Goal: Feedback & Contribution: Contribute content

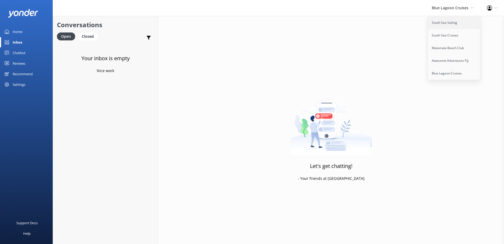
click at [443, 27] on link "South Sea Sailing" at bounding box center [454, 22] width 53 height 13
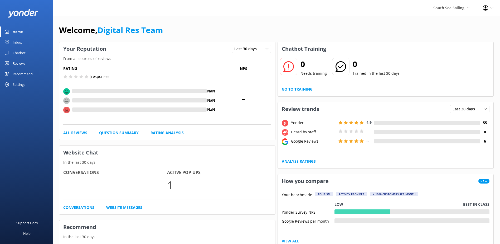
click at [18, 45] on div "Inbox" at bounding box center [17, 42] width 9 height 11
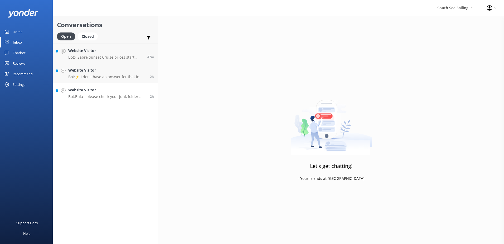
click at [104, 93] on div "Website Visitor Bot: Bula - please check your junk folder as sometimes our conf…" at bounding box center [107, 93] width 78 height 12
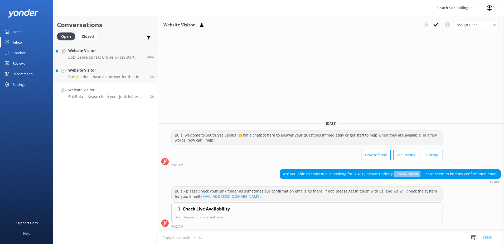
drag, startPoint x: 404, startPoint y: 173, endPoint x: 423, endPoint y: 175, distance: 18.8
click at [423, 175] on div "Are you able to confirm our booking for tomorrow please under Victor Lelo . I c…" at bounding box center [390, 173] width 221 height 9
copy div "Victor Lelo"
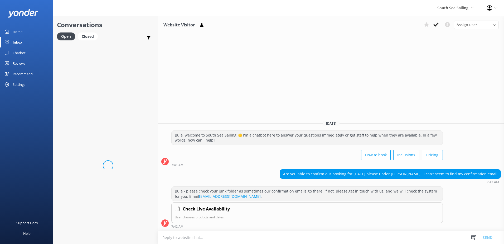
click at [271, 237] on textarea at bounding box center [331, 237] width 346 height 13
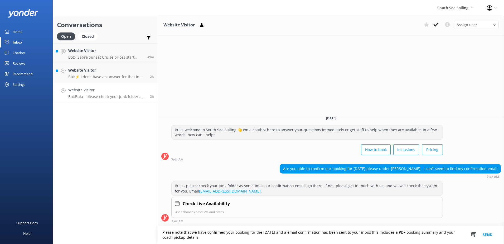
type textarea "Please note that we have confirmed your booking for the 2nd of October and a em…"
click at [486, 235] on button "Send" at bounding box center [488, 235] width 20 height 18
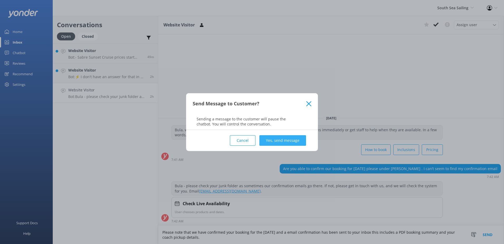
click at [284, 142] on button "Yes, send message" at bounding box center [283, 140] width 47 height 11
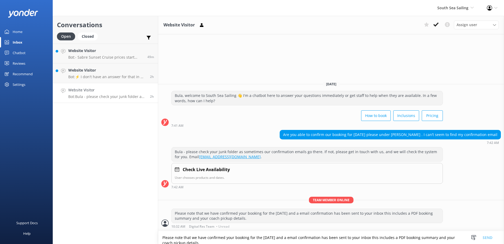
click at [283, 120] on div "How to book Inclusions Pricing" at bounding box center [307, 116] width 272 height 15
click at [434, 27] on icon at bounding box center [436, 24] width 5 height 5
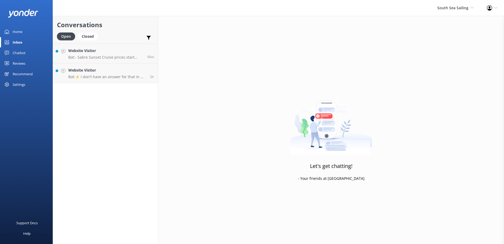
click at [424, 172] on div "Let's get chatting! - Your friends at Yonder" at bounding box center [331, 138] width 346 height 244
click at [109, 75] on p "Bot: ⚡ I don't have an answer for that in my knowledge base. Please try and rep…" at bounding box center [107, 76] width 78 height 5
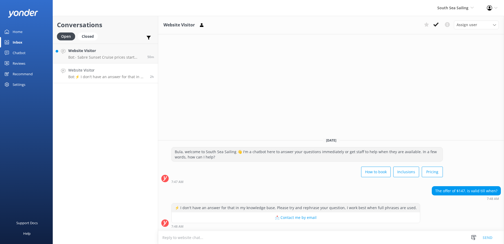
click at [396, 192] on div "The offer of $147. is valid till when? 7:48 AM" at bounding box center [331, 193] width 346 height 15
click at [241, 239] on textarea at bounding box center [331, 237] width 346 height 13
type textarea "Please note the rate is Valid until the 30th of March 2026."
click at [488, 236] on button "Send" at bounding box center [488, 237] width 20 height 13
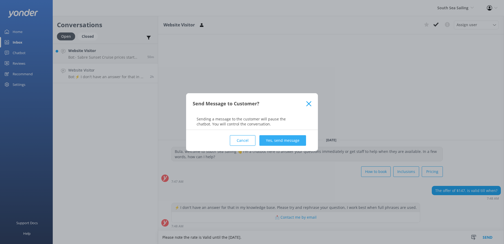
click at [288, 138] on button "Yes, send message" at bounding box center [283, 140] width 47 height 11
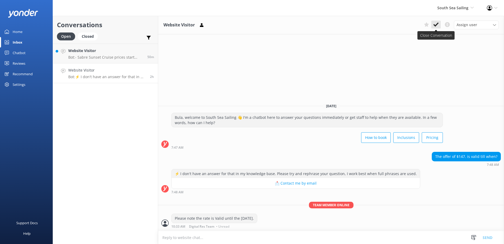
click at [438, 25] on icon at bounding box center [436, 24] width 5 height 5
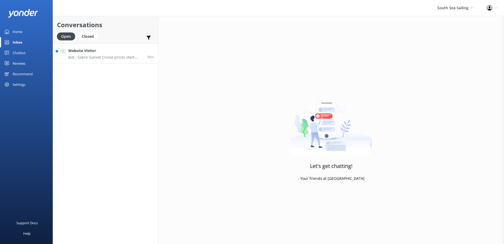
click at [100, 57] on p "Bot: - Sabre Sunset Cruise prices start from $149 per adult and $75 per child. …" at bounding box center [105, 57] width 75 height 5
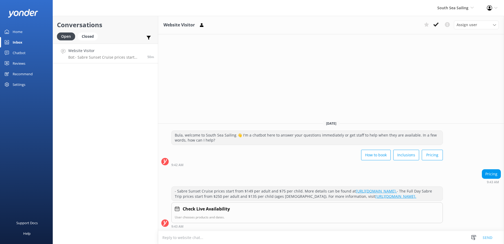
click at [433, 20] on div "Website Visitor Assign user Sonya Alyssa Digital Res Team Miri Koroitamana Lave…" at bounding box center [331, 25] width 346 height 18
click at [434, 22] on icon at bounding box center [436, 24] width 5 height 5
click at [459, 8] on span "South Sea Sailing" at bounding box center [453, 7] width 31 height 5
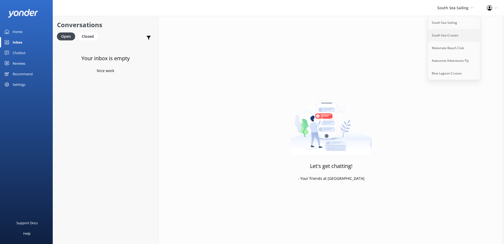
click at [456, 34] on link "South Sea Cruises" at bounding box center [454, 35] width 53 height 13
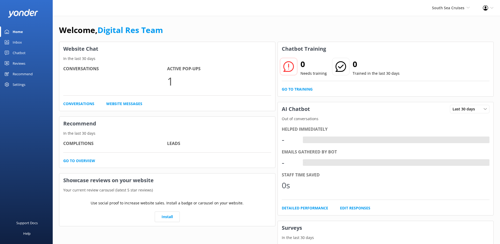
click at [30, 41] on link "Inbox" at bounding box center [26, 42] width 53 height 11
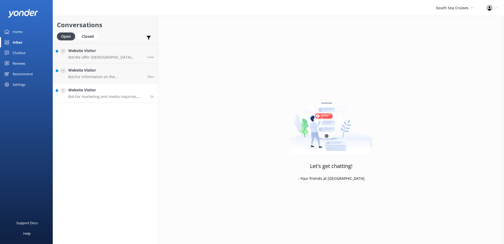
click at [104, 91] on h4 "Website Visitor" at bounding box center [107, 90] width 78 height 6
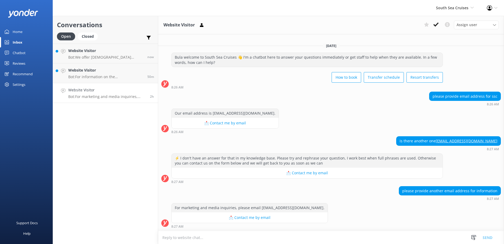
click at [108, 94] on div "Website Visitor Bot: For marketing and media inquiries, please email pr@ssc.com…" at bounding box center [107, 93] width 78 height 12
drag, startPoint x: 500, startPoint y: 140, endPoint x: 471, endPoint y: 141, distance: 29.0
click at [471, 141] on div "is there another one info@ssc.com.fj" at bounding box center [449, 140] width 104 height 9
copy link "info@ssc.com.fj"
click at [232, 239] on textarea at bounding box center [331, 237] width 346 height 13
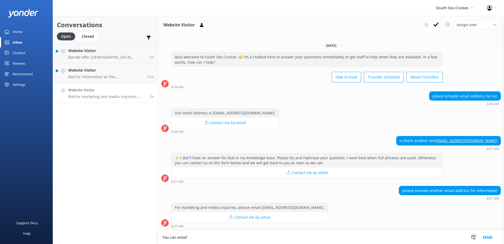
paste textarea "info@ssc.com.fj"
type textarea "You can email info@ssc.com.fj for booking enquiries and information."
click at [494, 235] on button "Send" at bounding box center [488, 237] width 20 height 13
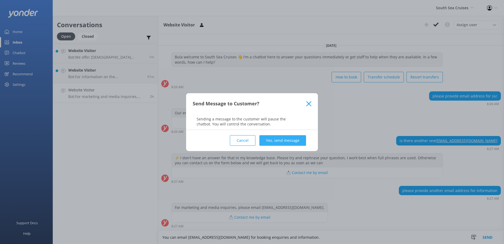
click at [304, 135] on button "Yes, send message" at bounding box center [283, 140] width 47 height 11
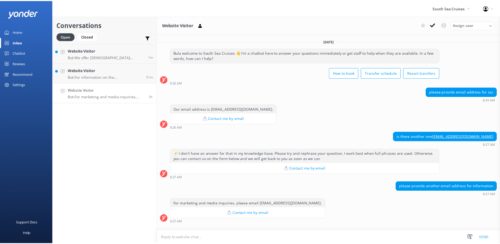
scroll to position [30, 0]
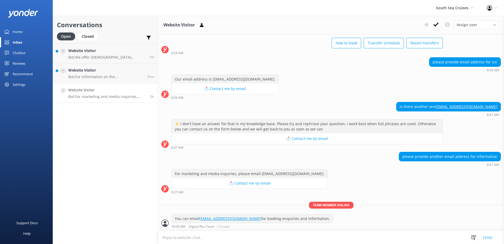
click at [440, 25] on button at bounding box center [436, 25] width 9 height 8
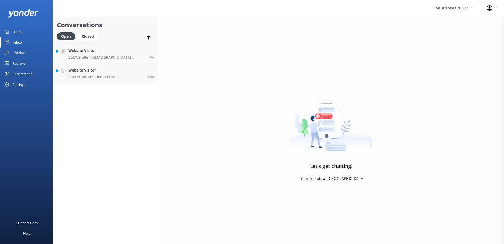
click at [456, 14] on div "South Sea Cruises South Sea Sailing South Sea Cruises Malamala Beach Club Aweso…" at bounding box center [455, 8] width 51 height 16
click at [114, 71] on h4 "Website Visitor" at bounding box center [105, 70] width 75 height 6
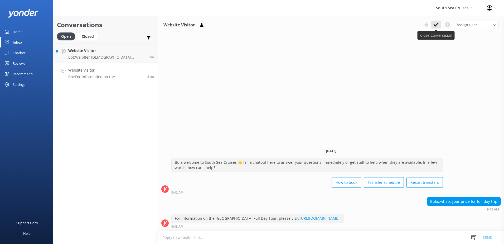
click at [439, 25] on button at bounding box center [436, 25] width 9 height 8
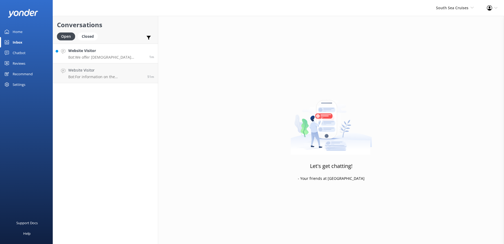
click at [121, 54] on div "Website Visitor Bot: We offer Fijian residents a 20% discount on our day tours …" at bounding box center [106, 53] width 77 height 11
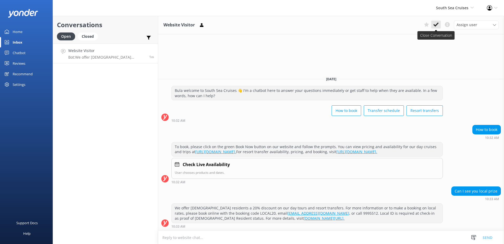
click at [439, 23] on button at bounding box center [436, 25] width 9 height 8
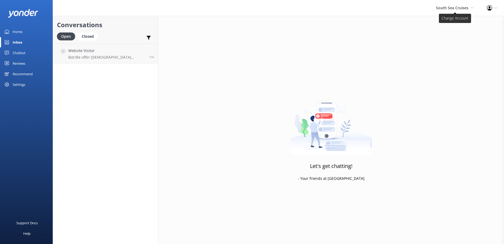
click at [464, 8] on span "South Sea Cruises" at bounding box center [452, 7] width 32 height 5
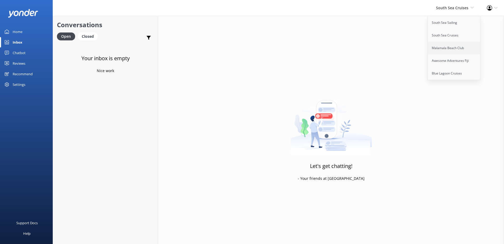
click at [453, 48] on link "Malamala Beach Club" at bounding box center [454, 48] width 53 height 13
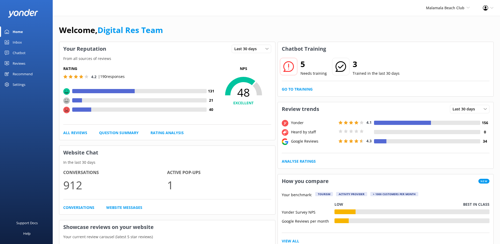
click at [22, 39] on link "Inbox" at bounding box center [26, 42] width 53 height 11
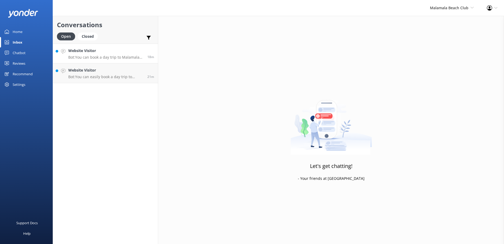
click at [80, 58] on p "Bot: You can book a day trip to Malamala Beach Club online at https://secure.ma…" at bounding box center [105, 57] width 75 height 5
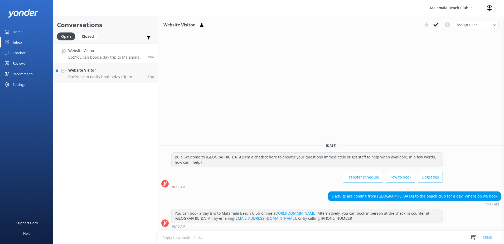
drag, startPoint x: 380, startPoint y: 214, endPoint x: 189, endPoint y: 210, distance: 190.2
click at [189, 210] on div "You can book a day trip to Malamala Beach Club online at https://secure.malamal…" at bounding box center [307, 216] width 271 height 14
copy div "book a day trip to Malamala Beach Club online at https://secure.malamalabeachcl…"
drag, startPoint x: 189, startPoint y: 210, endPoint x: 196, endPoint y: 239, distance: 30.0
click at [196, 239] on textarea at bounding box center [331, 237] width 346 height 13
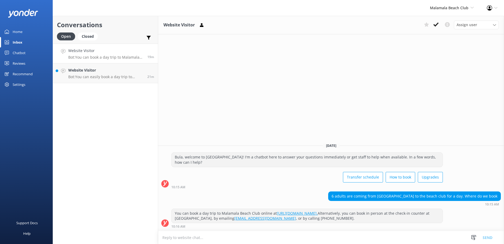
paste textarea "book a day trip to Malamala Beach Club online at https://secure.malamalabeachcl…"
click at [166, 238] on textarea "book a day trip to Malamala Beach Club online at https://secure.malamalabeachcl…" at bounding box center [331, 237] width 346 height 13
click at [359, 234] on textarea "Book a day trip to Malamala Beach Club online at https://secure.malamalabeachcl…" at bounding box center [331, 237] width 346 height 13
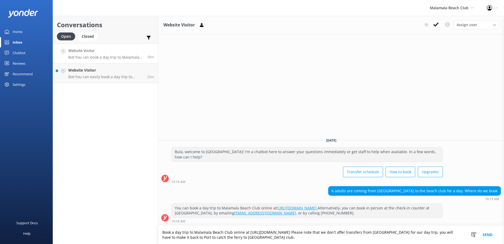
type textarea "Book a day trip to Malamala Beach Club online at https://secure.malamalabeachcl…"
click at [487, 235] on button "Send" at bounding box center [488, 235] width 20 height 18
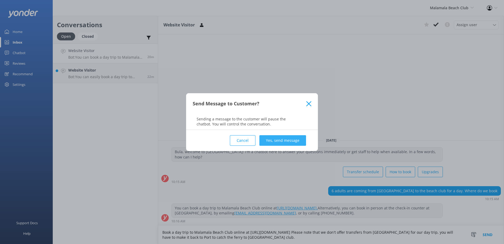
click at [286, 136] on button "Yes, send message" at bounding box center [283, 140] width 47 height 11
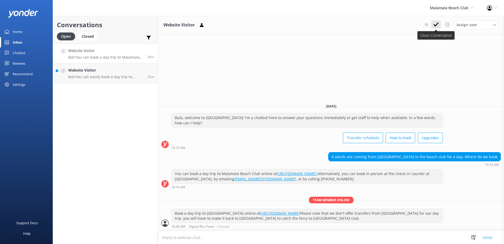
click at [439, 27] on icon at bounding box center [436, 24] width 5 height 5
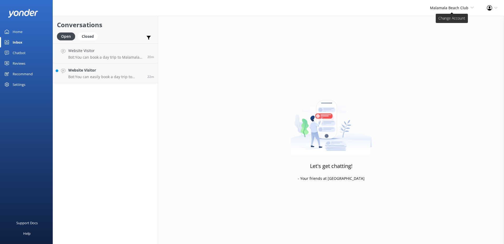
click at [452, 9] on span "Malamala Beach Club" at bounding box center [449, 7] width 39 height 5
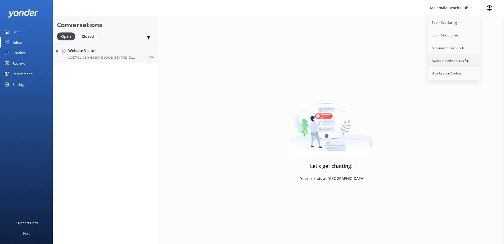
click at [460, 63] on link "Awesome Adventures Fiji" at bounding box center [454, 60] width 53 height 13
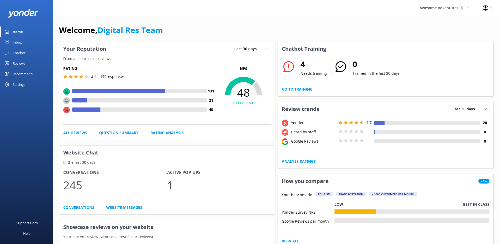
click at [10, 44] on link "Inbox" at bounding box center [26, 42] width 53 height 11
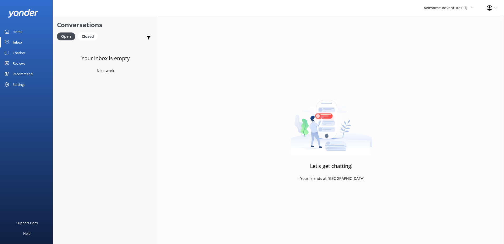
click at [20, 39] on div "Inbox" at bounding box center [18, 42] width 10 height 11
click at [442, 6] on span "Awesome Adventures Fiji" at bounding box center [446, 7] width 45 height 5
click at [438, 70] on link "Blue Lagoon Cruises" at bounding box center [454, 73] width 53 height 13
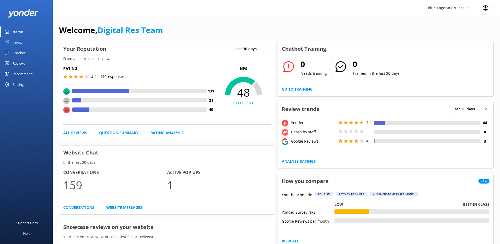
click at [20, 40] on div "Inbox" at bounding box center [17, 42] width 9 height 11
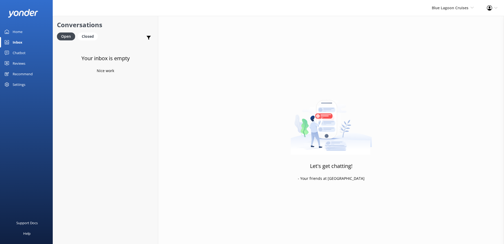
click at [118, 67] on div "Your inbox is empty Nice work" at bounding box center [105, 166] width 105 height 244
click at [447, 9] on span "Blue Lagoon Cruises" at bounding box center [450, 7] width 37 height 5
click at [448, 20] on link "South Sea Sailing" at bounding box center [454, 22] width 53 height 13
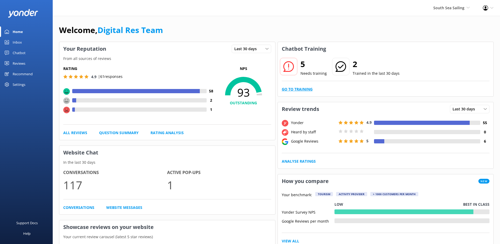
click at [305, 91] on link "Go to Training" at bounding box center [297, 89] width 31 height 6
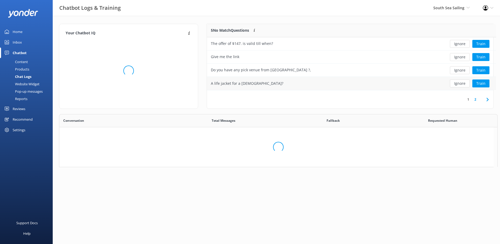
scroll to position [4, 4]
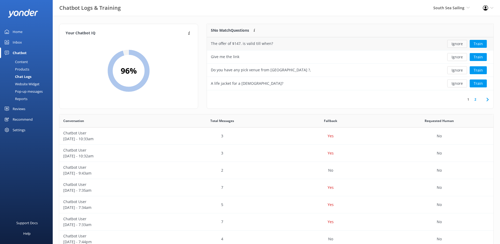
click at [456, 44] on button "Ignore" at bounding box center [458, 44] width 20 height 8
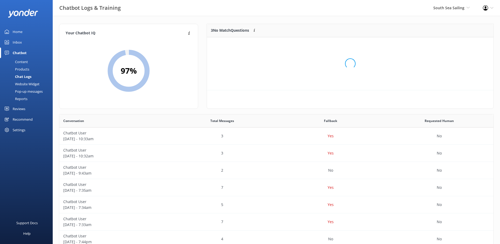
scroll to position [49, 283]
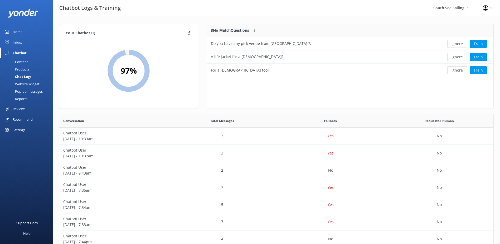
click at [456, 44] on button "Ignore" at bounding box center [458, 44] width 20 height 8
click at [480, 43] on button "Train" at bounding box center [478, 44] width 17 height 8
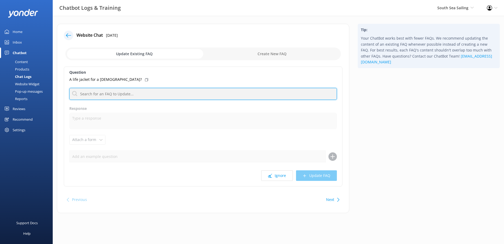
click at [187, 93] on input "text" at bounding box center [203, 94] width 268 height 12
paste input "infants 4 years and under are not permitted on this day trip."
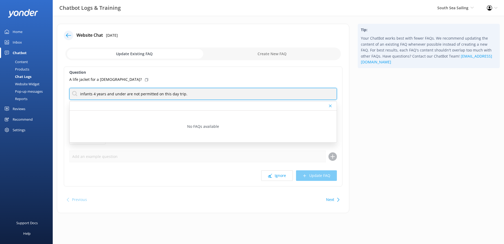
click at [82, 93] on input "infants 4 years and under are not permitted on this day trip." at bounding box center [203, 94] width 268 height 12
type input "Infants 4 years and under are not permitted on this day trip."
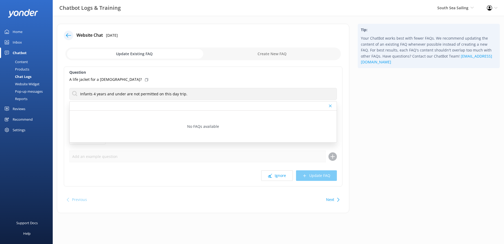
click at [250, 55] on input "checkbox" at bounding box center [203, 53] width 276 height 13
checkbox input "true"
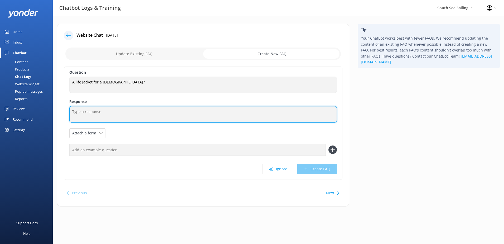
click at [121, 108] on textarea at bounding box center [203, 114] width 268 height 16
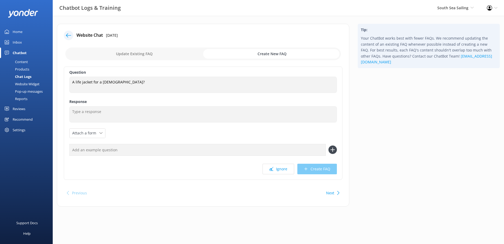
click at [64, 34] on div at bounding box center [68, 35] width 9 height 9
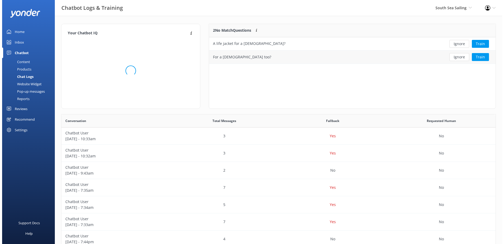
scroll to position [36, 283]
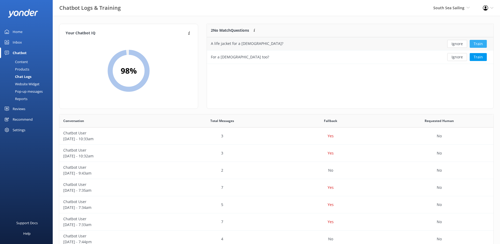
click at [477, 43] on button "Train" at bounding box center [478, 44] width 17 height 8
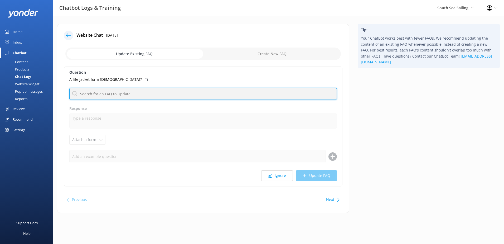
click at [132, 96] on input "text" at bounding box center [203, 94] width 268 height 12
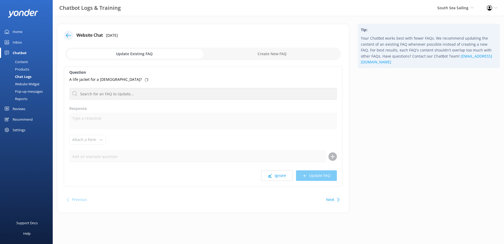
click at [261, 47] on div "Update Existing FAQ Create New FAQ" at bounding box center [203, 54] width 279 height 16
click at [260, 53] on input "checkbox" at bounding box center [203, 53] width 276 height 13
checkbox input "true"
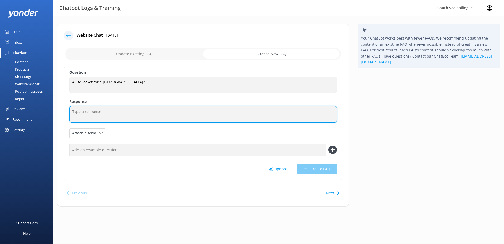
click at [98, 108] on textarea at bounding box center [203, 114] width 268 height 16
paste textarea "infants 4 years and under are not permitted on this day trip."
click at [73, 112] on textarea "infants 4 years and under are not permitted on this day trip." at bounding box center [203, 114] width 268 height 16
drag, startPoint x: 198, startPoint y: 112, endPoint x: -1, endPoint y: 107, distance: 198.9
click at [0, 107] on html "Chatbot Logs & Training South Sea Sailing [GEOGRAPHIC_DATA] Sailing South Sea C…" at bounding box center [252, 122] width 504 height 244
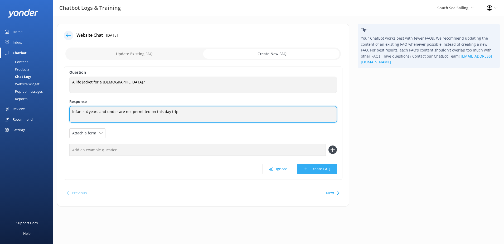
type textarea "Infants 4 years and under are not permitted on this day trip."
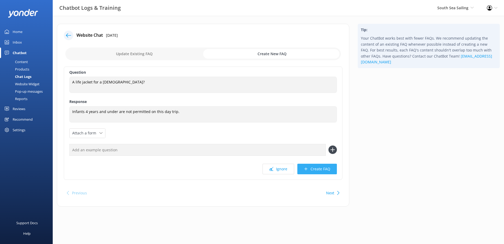
click at [308, 167] on icon at bounding box center [306, 169] width 4 height 4
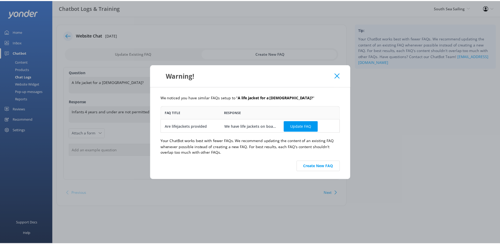
scroll to position [23, 177]
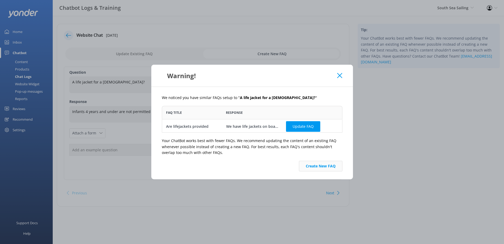
click at [311, 167] on button "Create New FAQ" at bounding box center [321, 166] width 44 height 11
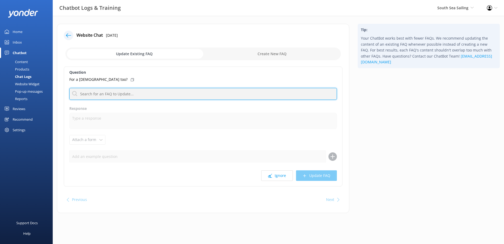
click at [156, 95] on input "text" at bounding box center [203, 94] width 268 height 12
paste input "Infants 4 years and under are not permitted on this day trip."
type input "Infants 4 years and under are not permitted on this day trip."
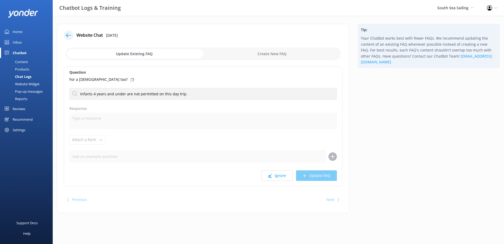
click at [266, 59] on input "checkbox" at bounding box center [203, 53] width 276 height 13
checkbox input "true"
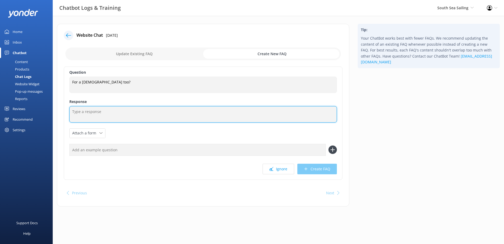
click at [168, 111] on textarea at bounding box center [203, 114] width 268 height 16
paste textarea "Infants 4 years and under are not permitted on this day trip."
type textarea "Infants 4 years and under are not permitted on this day trip."
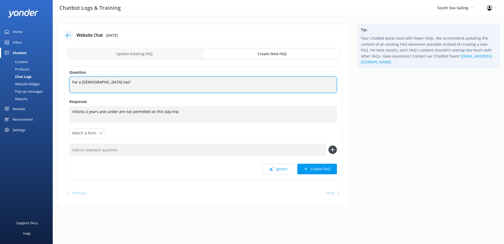
click at [105, 83] on textarea "For a [DEMOGRAPHIC_DATA] too?" at bounding box center [203, 84] width 268 height 16
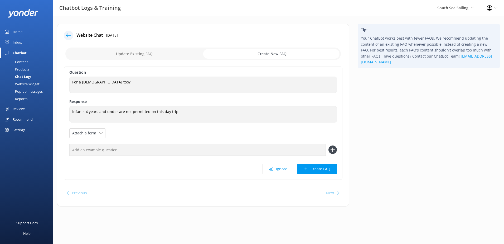
click at [118, 57] on input "checkbox" at bounding box center [203, 53] width 276 height 13
checkbox input "false"
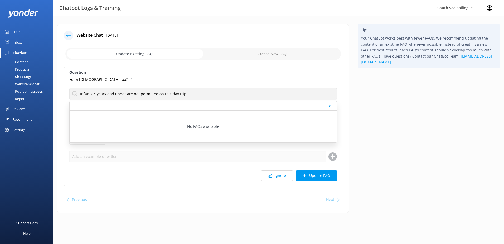
click at [104, 80] on p "For a [DEMOGRAPHIC_DATA] too?" at bounding box center [98, 79] width 58 height 6
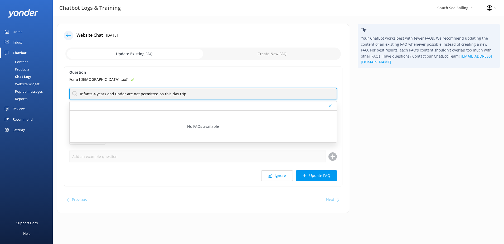
drag, startPoint x: 243, startPoint y: 94, endPoint x: 7, endPoint y: 101, distance: 236.2
click at [7, 101] on div "Chatbot Logs & Training South Sea Sailing [GEOGRAPHIC_DATA] Sailing South Sea C…" at bounding box center [252, 122] width 504 height 213
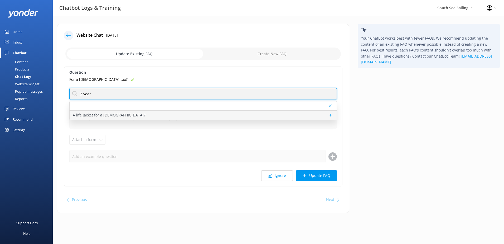
type input "3 year"
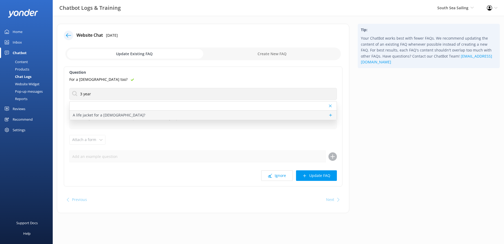
click at [87, 115] on p "A life jacket for a [DEMOGRAPHIC_DATA]?" at bounding box center [109, 115] width 73 height 6
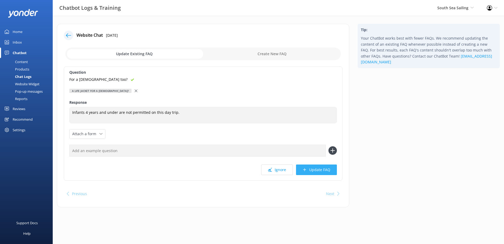
click at [327, 171] on button "Update FAQ" at bounding box center [316, 169] width 41 height 11
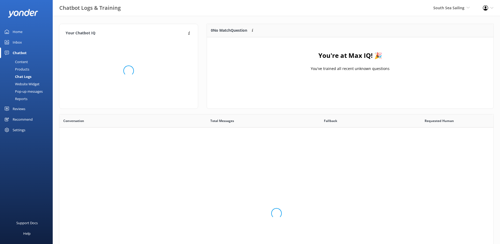
scroll to position [62, 283]
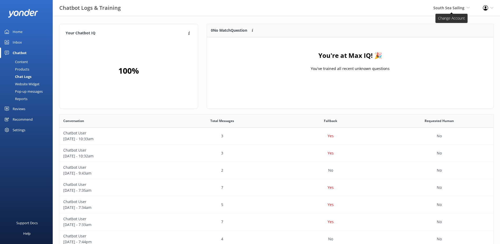
click at [447, 8] on span "South Sea Sailing" at bounding box center [449, 7] width 31 height 5
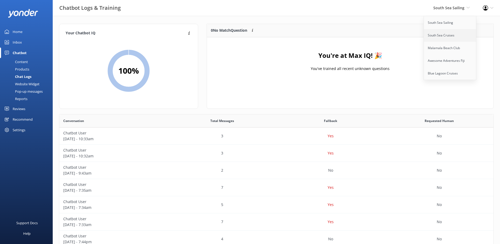
click at [445, 35] on link "South Sea Cruises" at bounding box center [450, 35] width 53 height 13
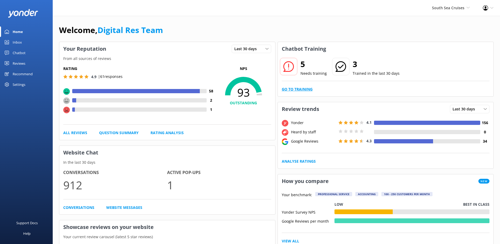
click at [294, 90] on link "Go to Training" at bounding box center [297, 89] width 31 height 6
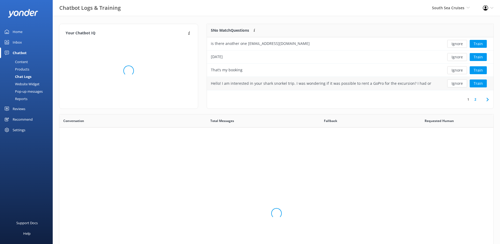
scroll to position [62, 283]
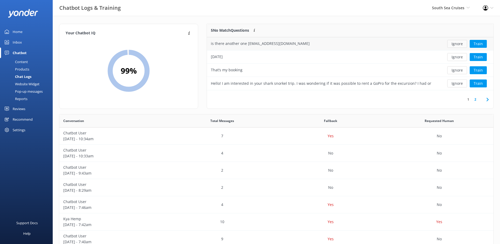
click at [463, 44] on button "Ignore" at bounding box center [458, 44] width 20 height 8
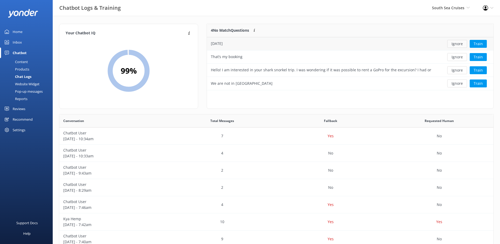
click at [463, 44] on button "Ignore" at bounding box center [458, 44] width 20 height 8
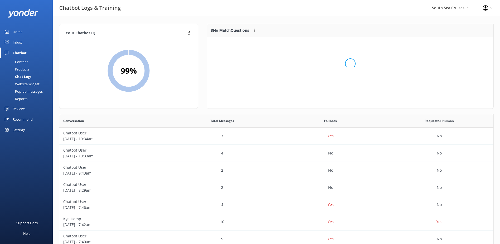
scroll to position [49, 283]
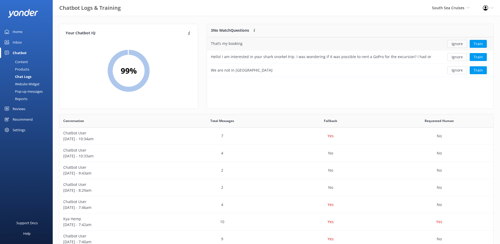
click at [458, 46] on button "Ignore" at bounding box center [458, 44] width 20 height 8
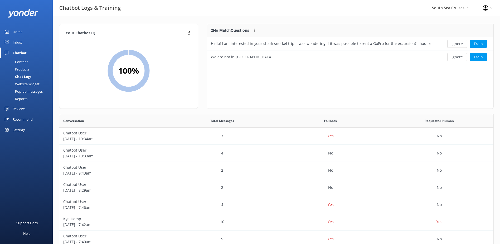
scroll to position [36, 283]
click at [458, 46] on button "Ignore" at bounding box center [458, 44] width 20 height 8
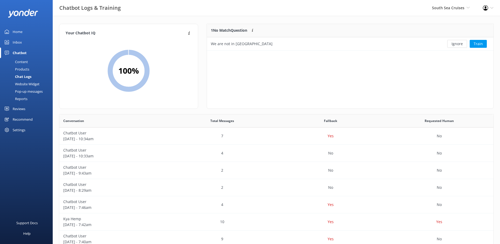
scroll to position [23, 283]
click at [457, 45] on button "Ignore" at bounding box center [458, 44] width 20 height 8
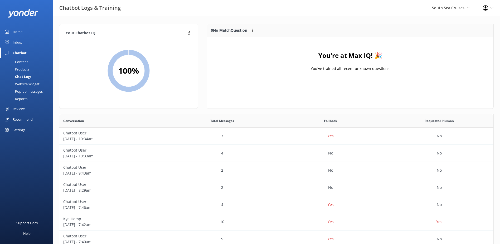
click at [13, 43] on div "Inbox" at bounding box center [17, 42] width 9 height 11
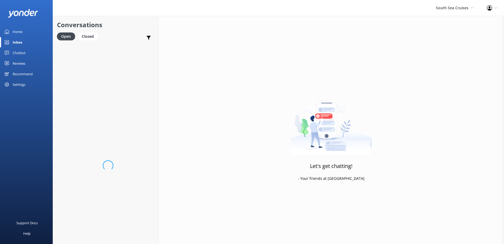
click at [13, 43] on div "Inbox" at bounding box center [18, 42] width 10 height 11
click at [471, 11] on div "South Sea Cruises South Sea Sailing South Sea Cruises Malamala Beach Club Aweso…" at bounding box center [455, 8] width 51 height 16
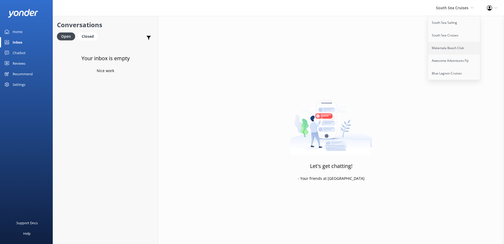
click at [457, 44] on link "Malamala Beach Club" at bounding box center [454, 48] width 53 height 13
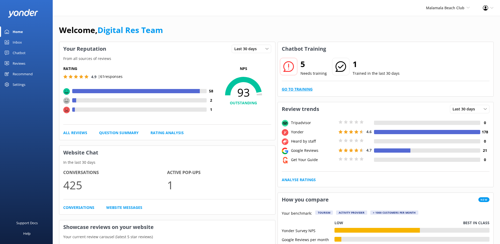
click at [303, 90] on link "Go to Training" at bounding box center [297, 89] width 31 height 6
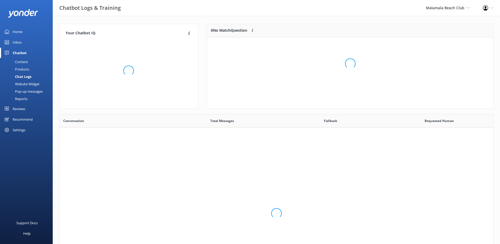
scroll to position [181, 430]
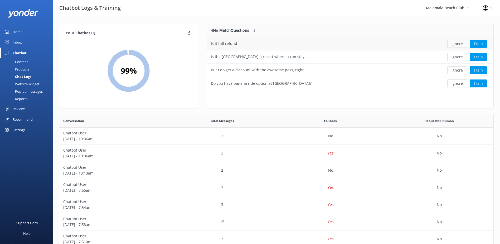
click at [459, 45] on button "Ignore" at bounding box center [458, 44] width 20 height 8
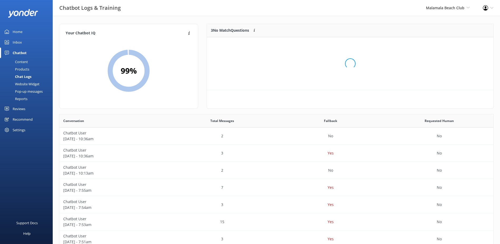
scroll to position [49, 283]
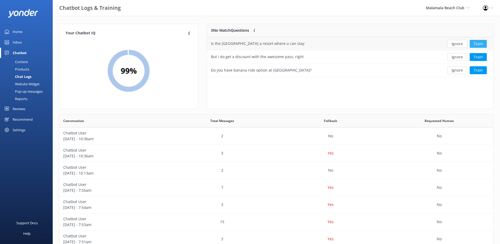
click at [478, 44] on button "Train" at bounding box center [478, 44] width 17 height 8
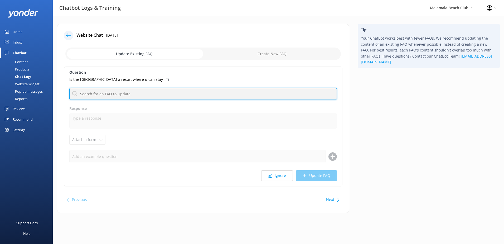
click at [108, 95] on input "text" at bounding box center [203, 94] width 268 height 12
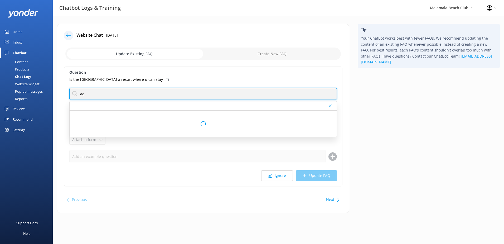
type input "a"
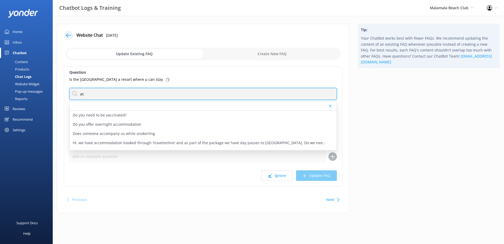
type input "a"
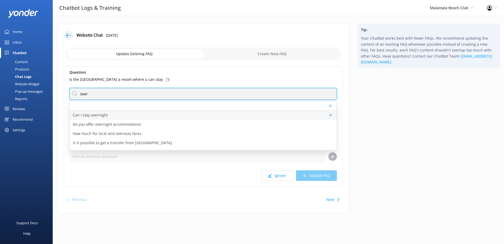
type input "over"
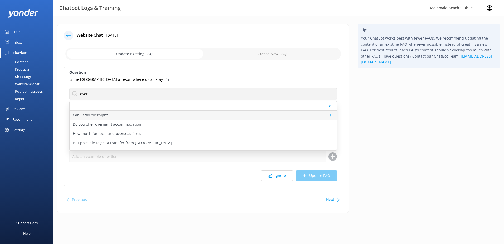
click at [107, 113] on div "Can I stay overnight" at bounding box center [203, 115] width 267 height 9
type textarea "Malamala Beach Club is a day club only and as such we don't have any accommodat…"
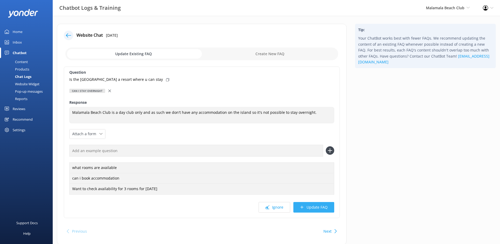
click at [318, 209] on button "Update FAQ" at bounding box center [314, 207] width 41 height 11
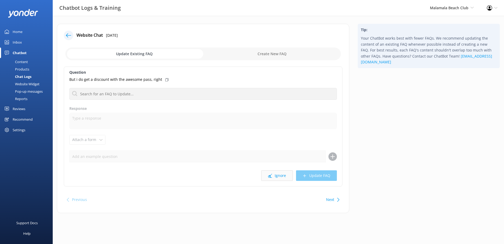
click at [280, 178] on button "Ignore" at bounding box center [277, 175] width 32 height 11
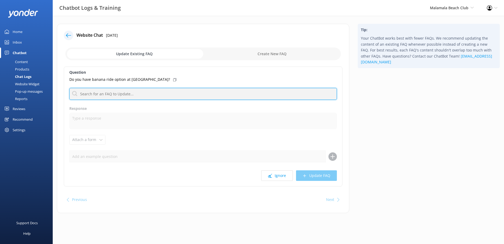
click at [131, 96] on input "text" at bounding box center [203, 94] width 268 height 12
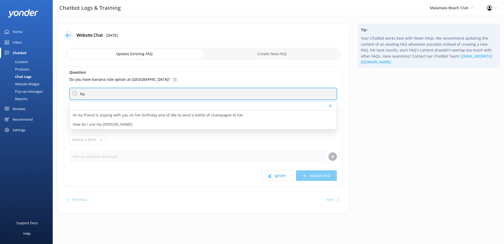
type input "h"
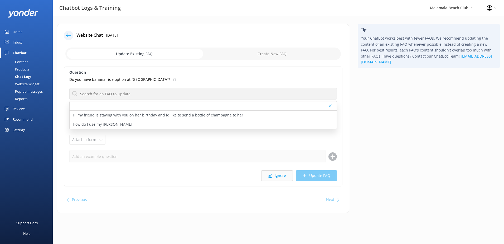
click at [282, 175] on button "Ignore" at bounding box center [277, 175] width 32 height 11
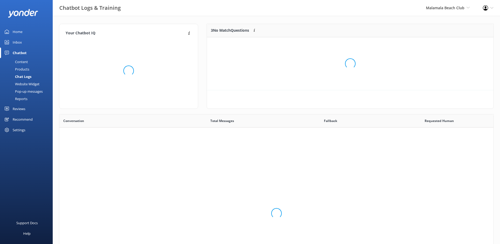
scroll to position [181, 430]
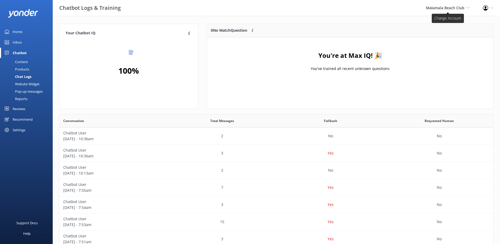
drag, startPoint x: 452, startPoint y: 10, endPoint x: 452, endPoint y: 18, distance: 7.6
click at [452, 10] on span "Malamala Beach Club South Sea Sailing South Sea Cruises Malamala Beach Club Awe…" at bounding box center [448, 8] width 44 height 6
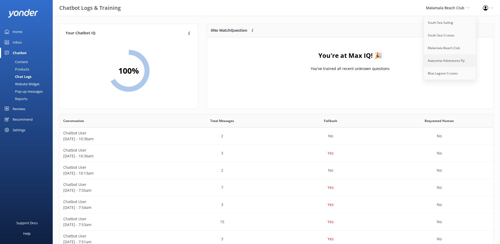
click at [441, 64] on link "Awesome Adventures Fiji" at bounding box center [450, 60] width 53 height 13
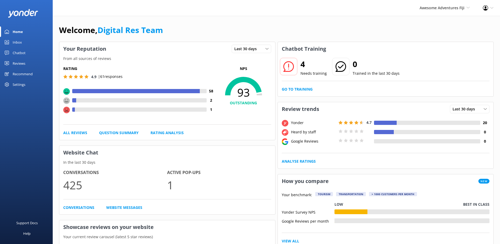
click at [25, 44] on link "Inbox" at bounding box center [26, 42] width 53 height 11
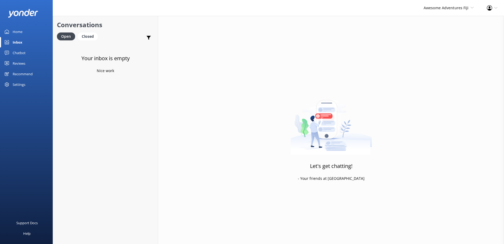
click at [14, 29] on div "Home" at bounding box center [18, 31] width 10 height 11
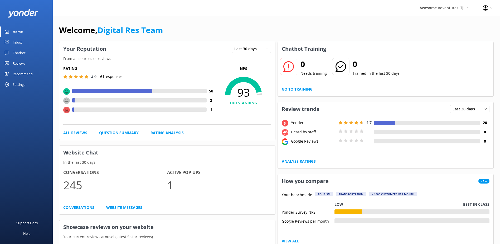
click at [304, 88] on link "Go to Training" at bounding box center [297, 89] width 31 height 6
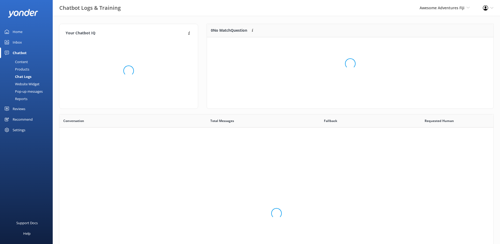
scroll to position [181, 430]
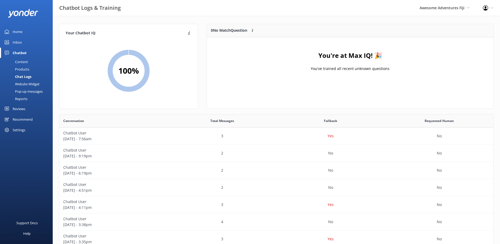
scroll to position [4, 4]
